Goal: Transaction & Acquisition: Download file/media

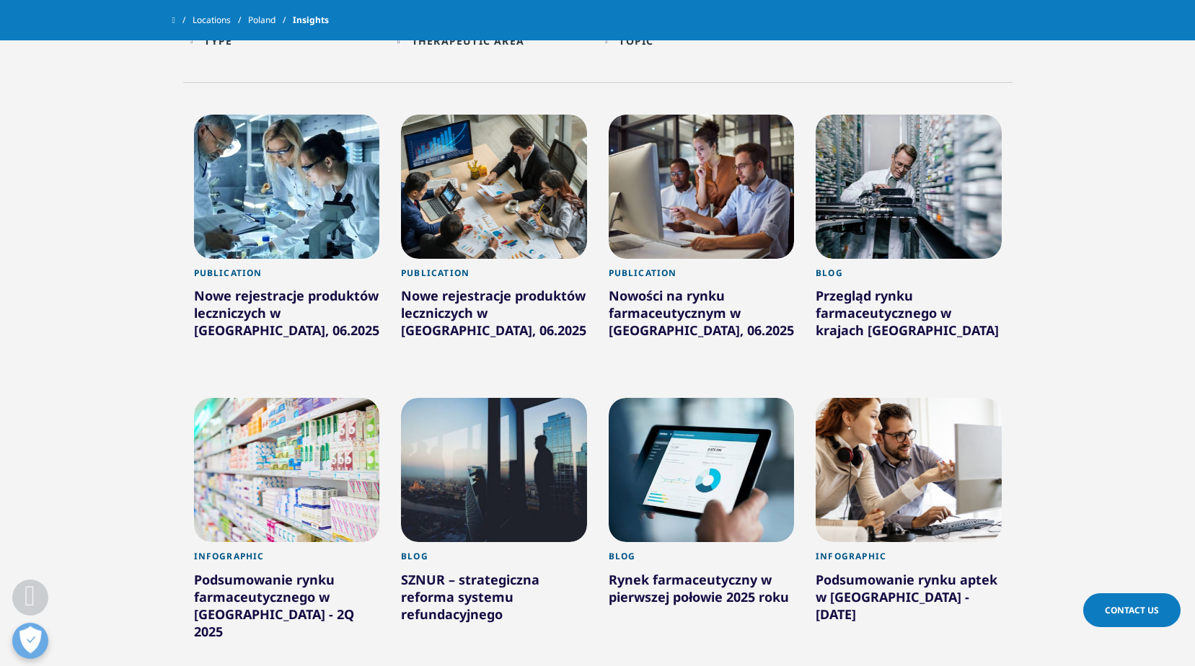
click at [308, 324] on div "Nowe rejestracje produktów leczniczych w [GEOGRAPHIC_DATA], 06.2025" at bounding box center [287, 316] width 186 height 58
click at [308, 322] on div "Nowe rejestracje produktów leczniczych w [GEOGRAPHIC_DATA], 06.2025" at bounding box center [287, 316] width 186 height 58
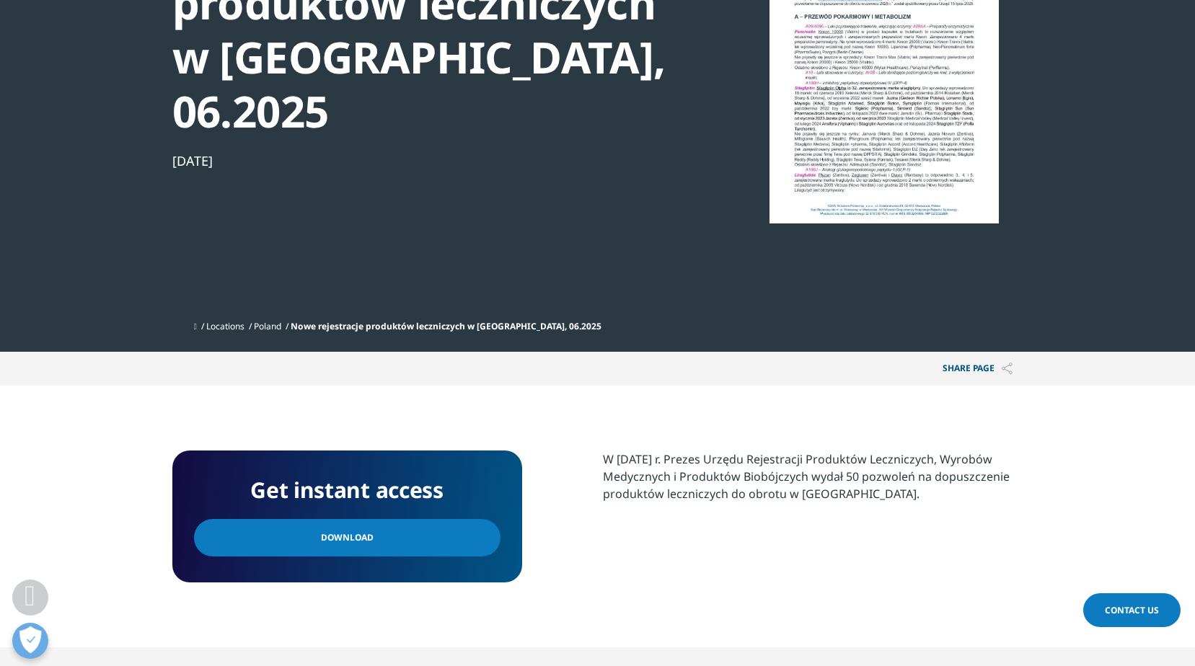
scroll to position [216, 0]
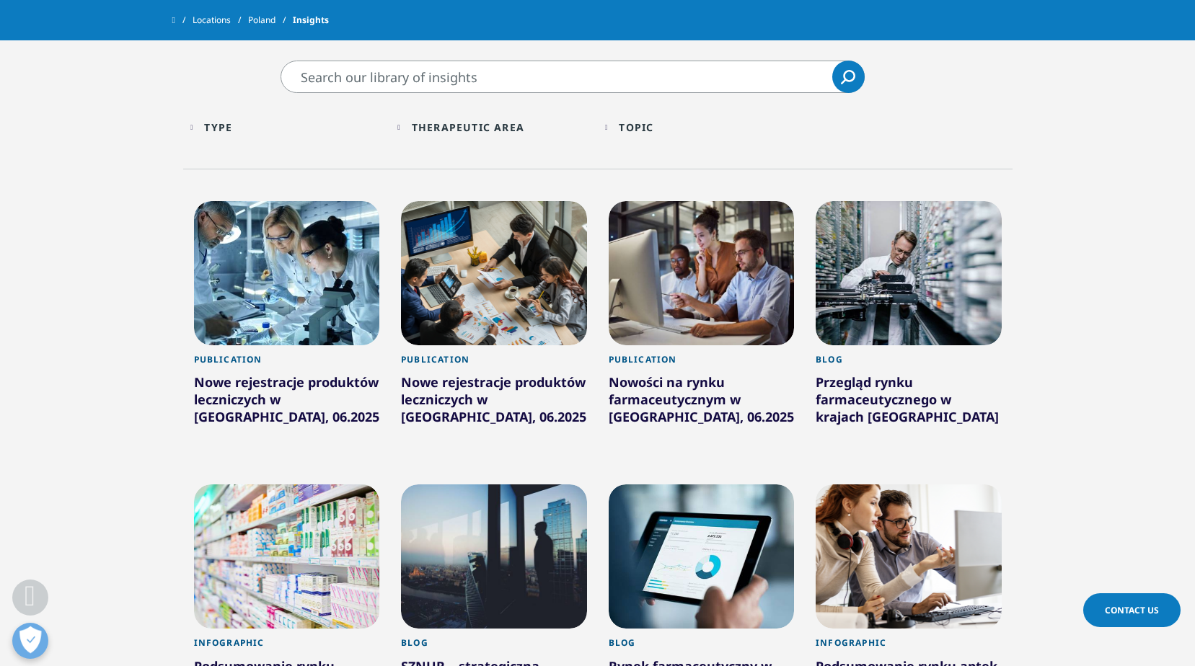
scroll to position [545, 0]
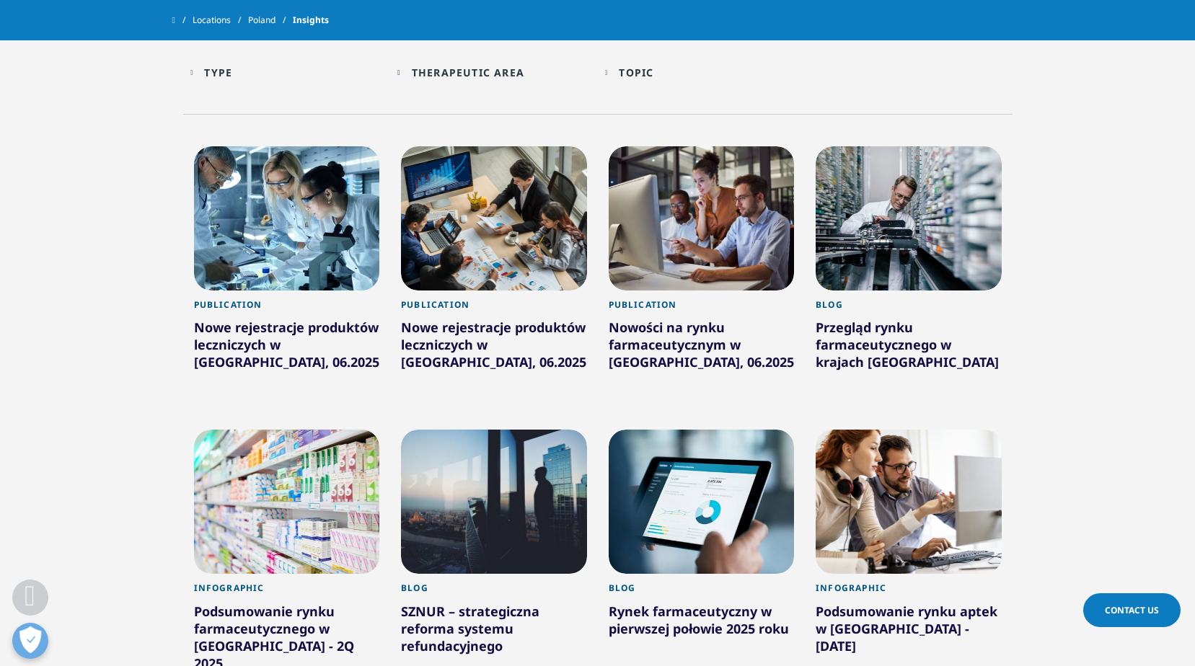
click at [257, 340] on div "Nowe rejestracje produktów leczniczych w [GEOGRAPHIC_DATA], 06.2025" at bounding box center [287, 348] width 186 height 58
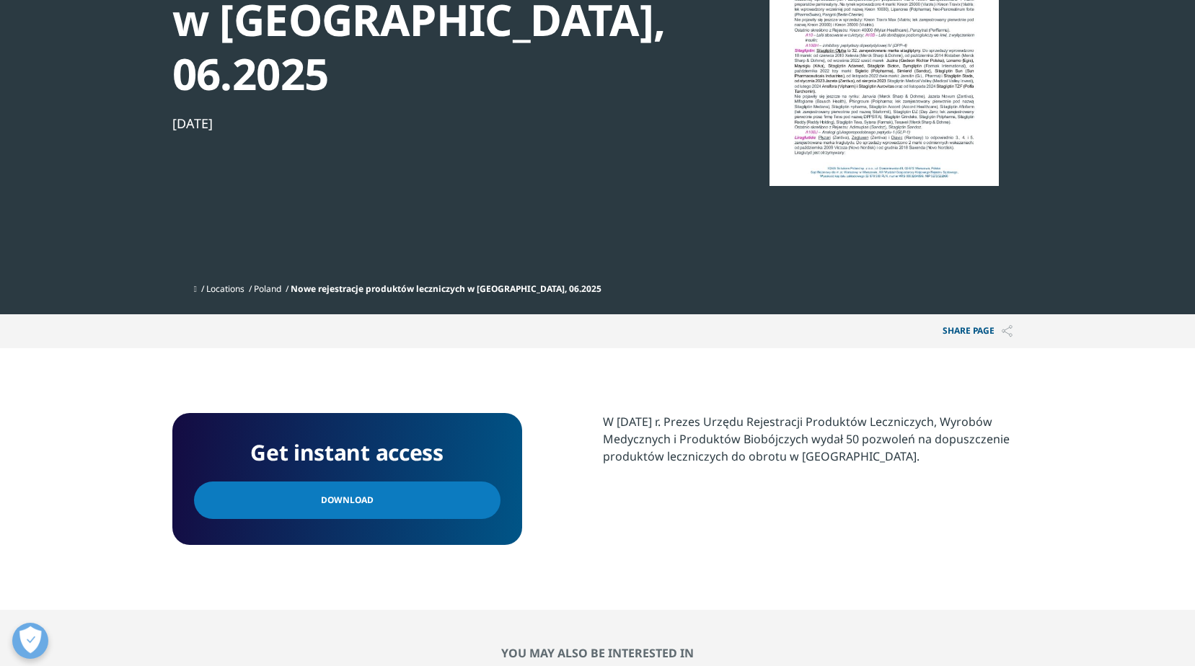
scroll to position [288, 0]
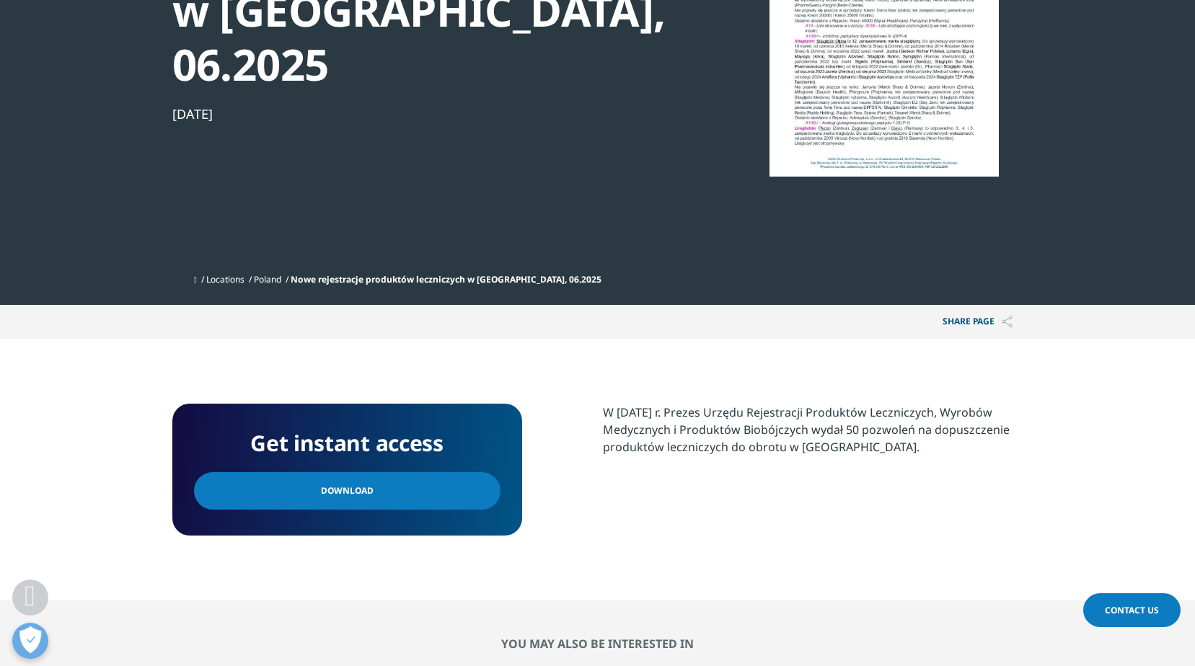
click at [462, 472] on link "Download" at bounding box center [347, 491] width 306 height 38
